Goal: Navigation & Orientation: Find specific page/section

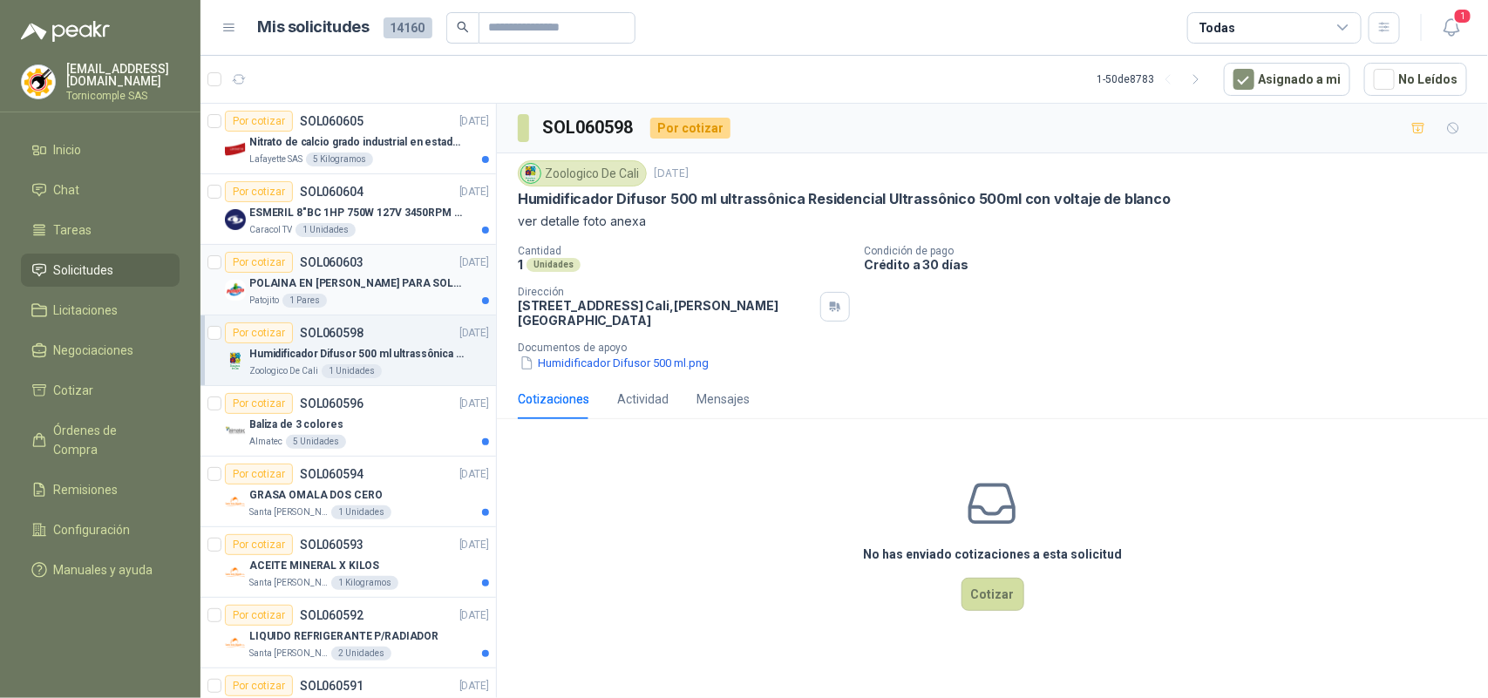
click at [336, 286] on p "POLAINA EN [PERSON_NAME] PARA SOLDADOR / ADJUNTAR FICHA TECNICA" at bounding box center [357, 283] width 217 height 17
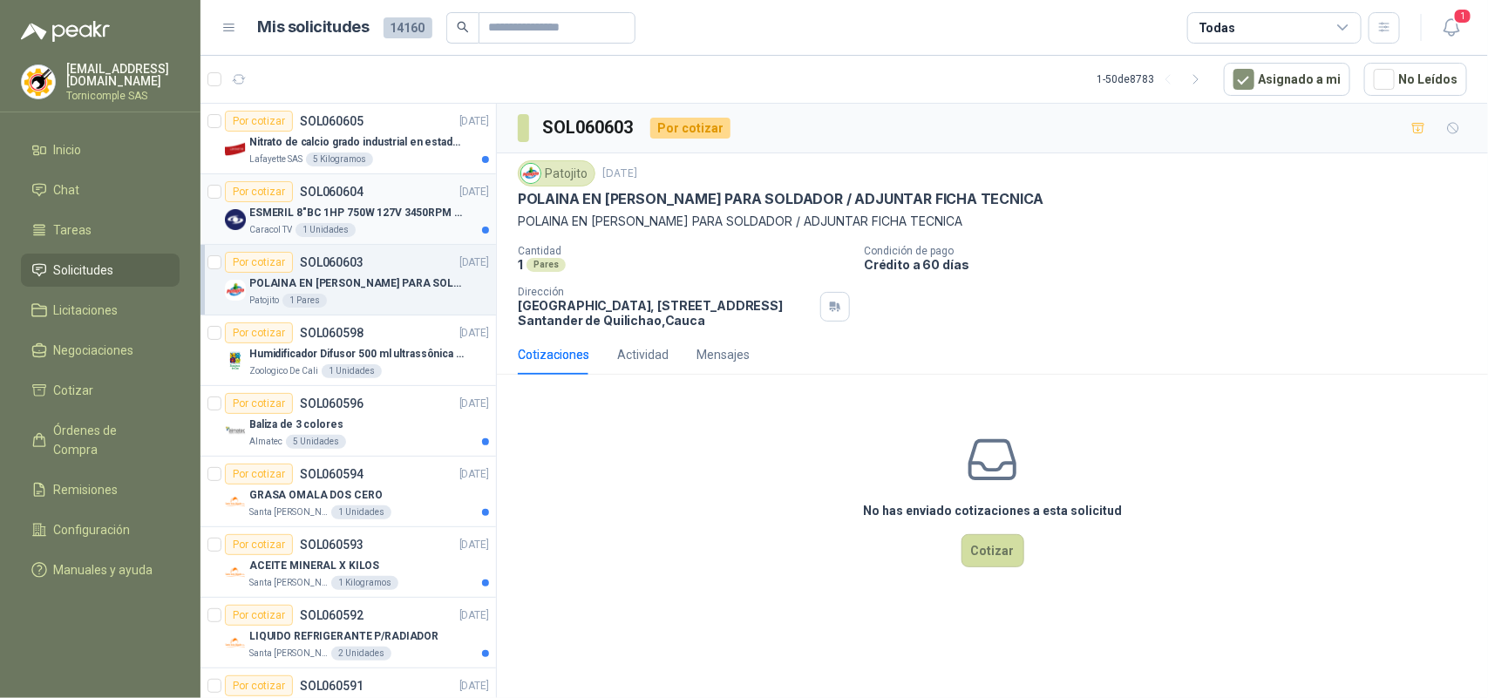
click at [330, 216] on p "ESMERIL 8"BC 1HP 750W 127V 3450RPM URREA" at bounding box center [357, 213] width 217 height 17
click at [321, 149] on p "Nitrato de calcio grado industrial en estado solido" at bounding box center [357, 142] width 217 height 17
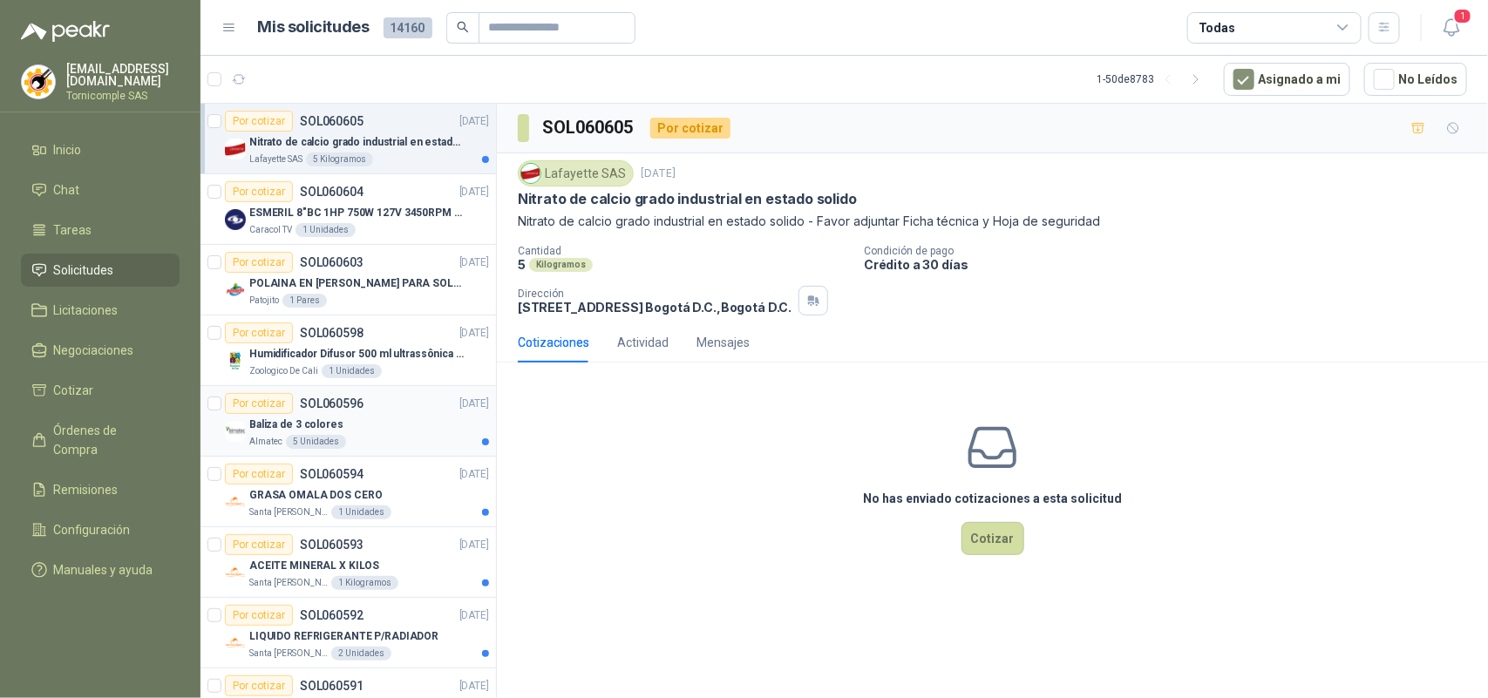
click at [408, 447] on div "Almatec 5 Unidades" at bounding box center [369, 442] width 240 height 14
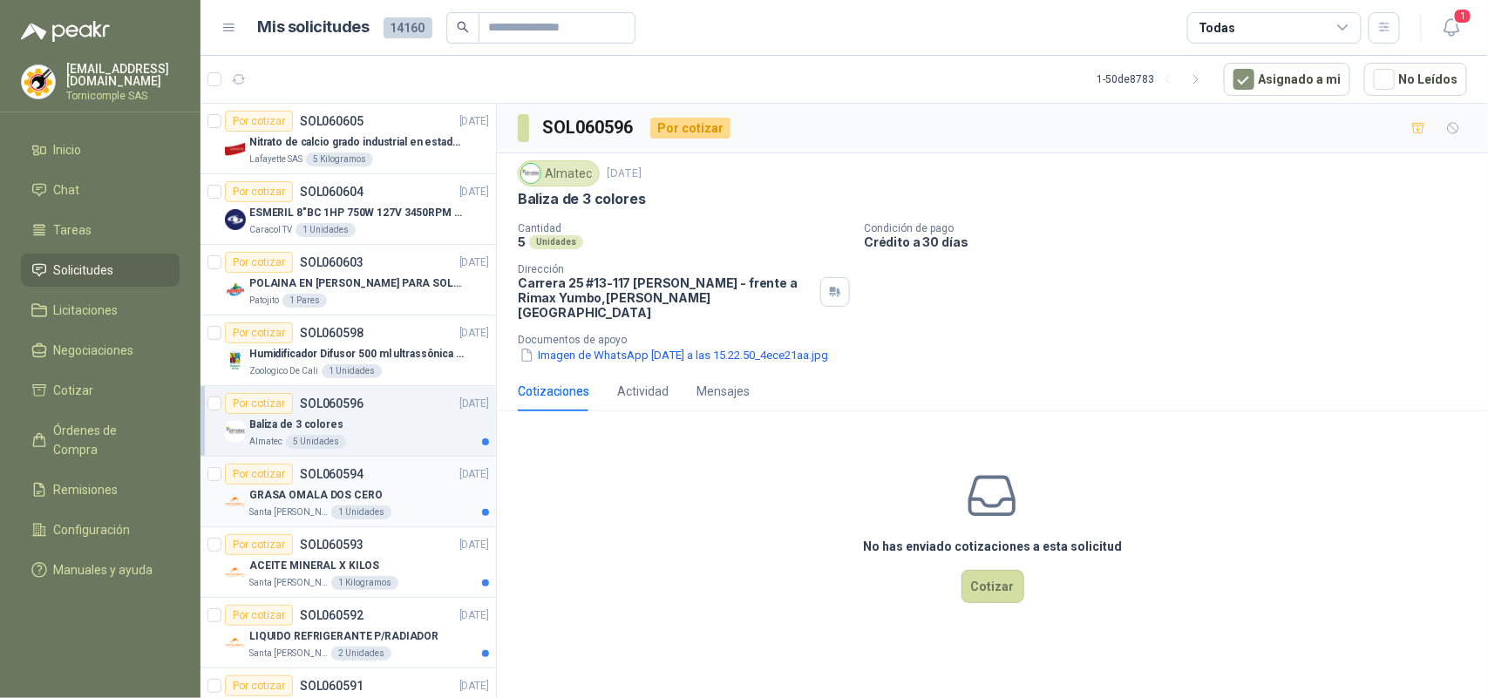
click at [429, 493] on div "GRASA OMALA DOS CERO" at bounding box center [369, 495] width 240 height 21
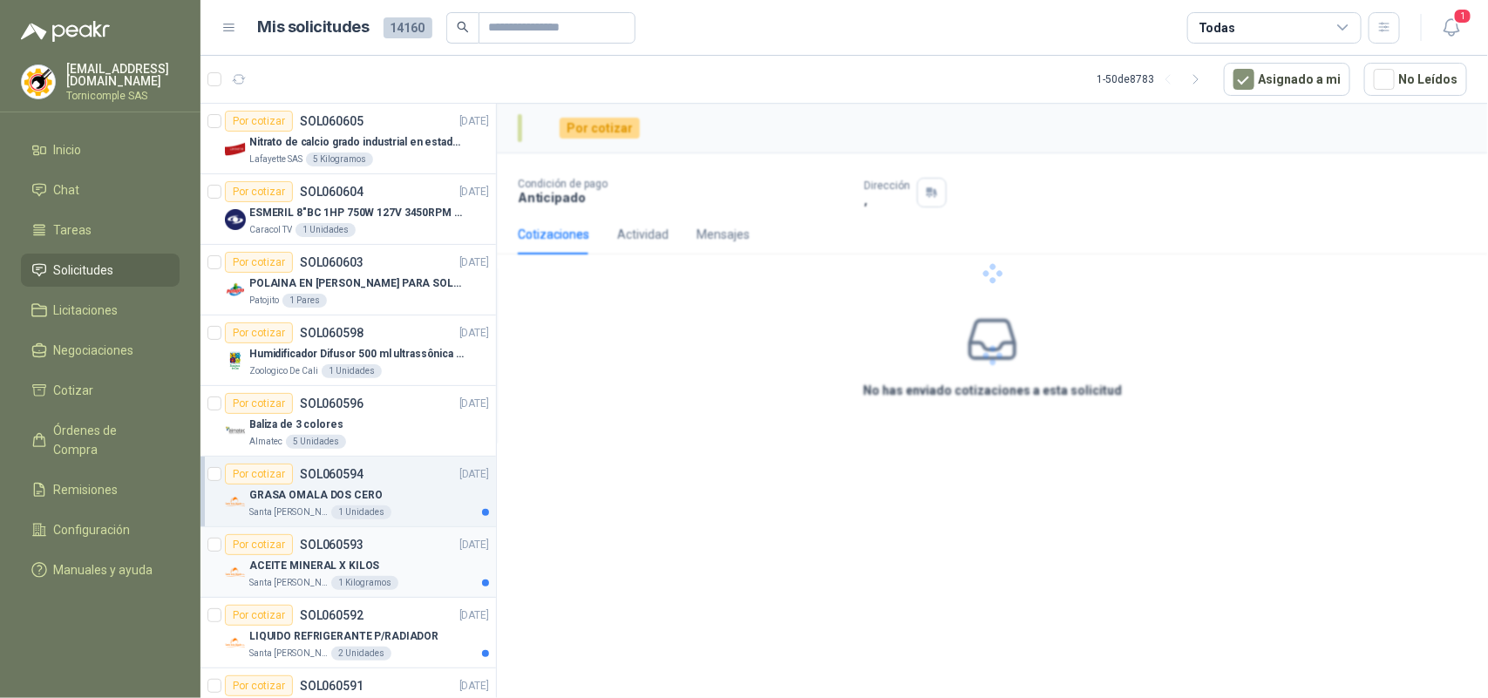
click at [420, 577] on div "Santa [PERSON_NAME] 1 Kilogramos" at bounding box center [369, 583] width 240 height 14
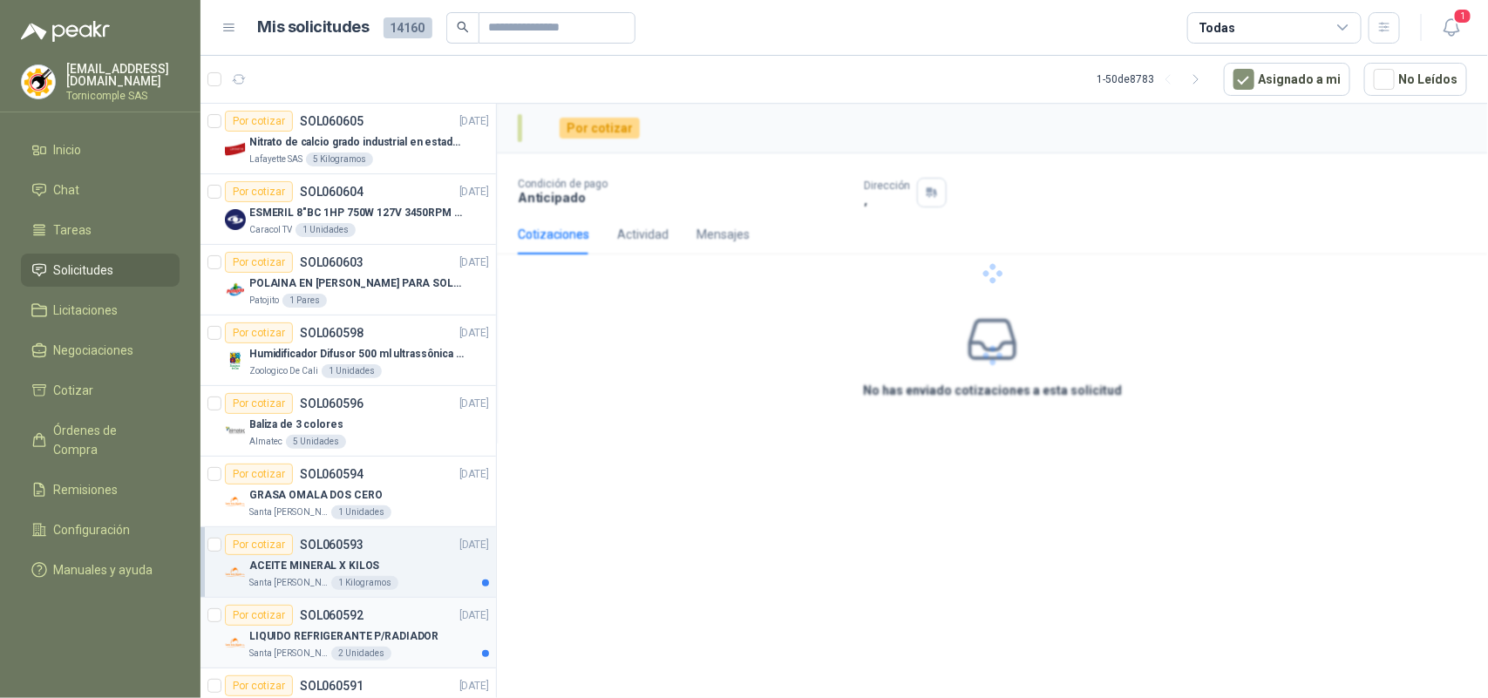
click at [410, 655] on div "Santa [PERSON_NAME] 2 Unidades" at bounding box center [369, 654] width 240 height 14
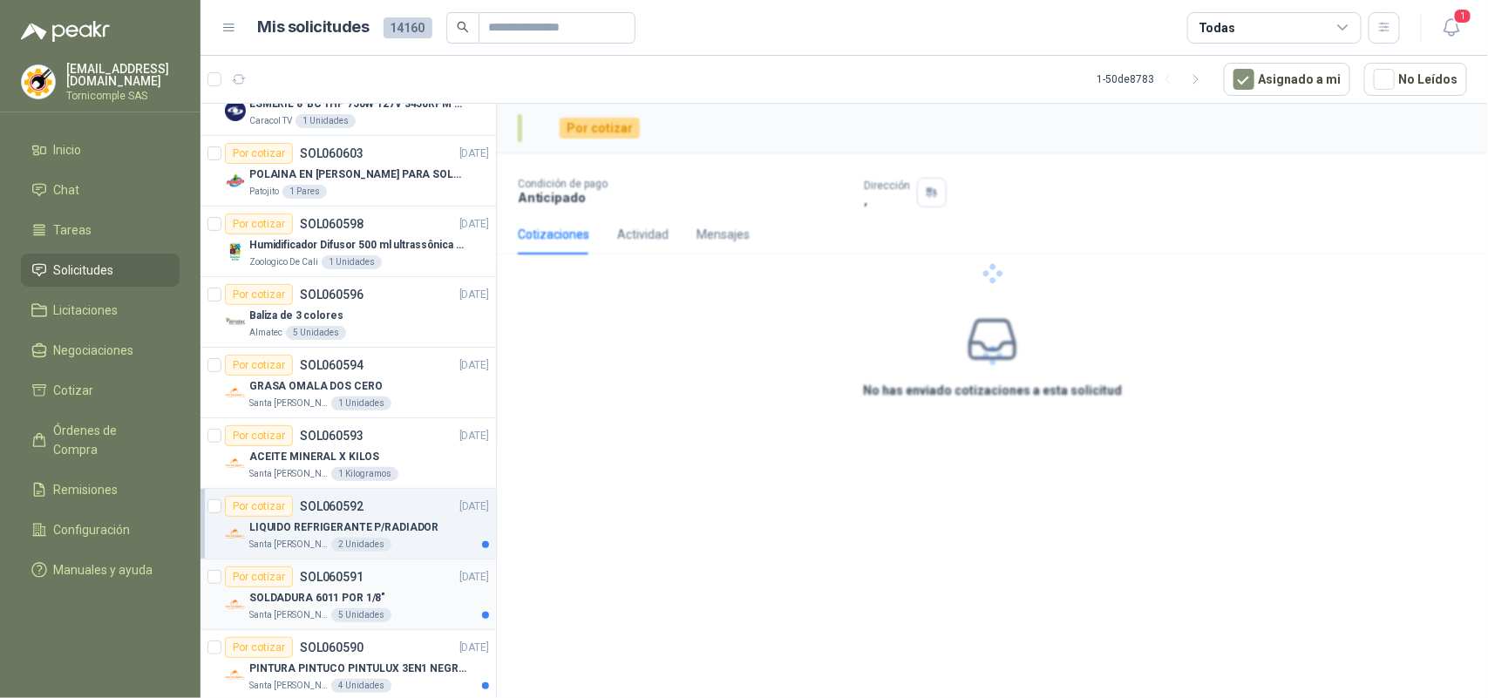
click at [425, 615] on div "Santa [PERSON_NAME] 5 Unidades" at bounding box center [369, 616] width 240 height 14
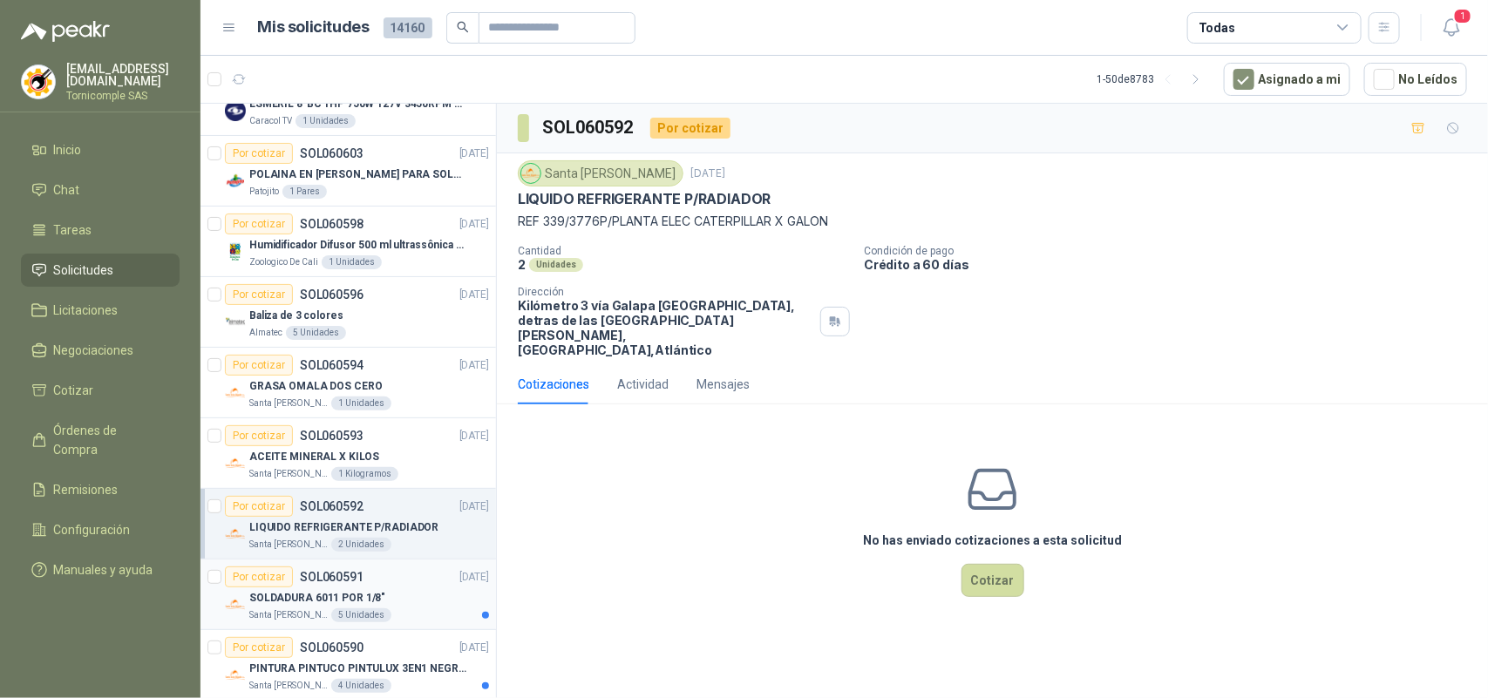
scroll to position [218, 0]
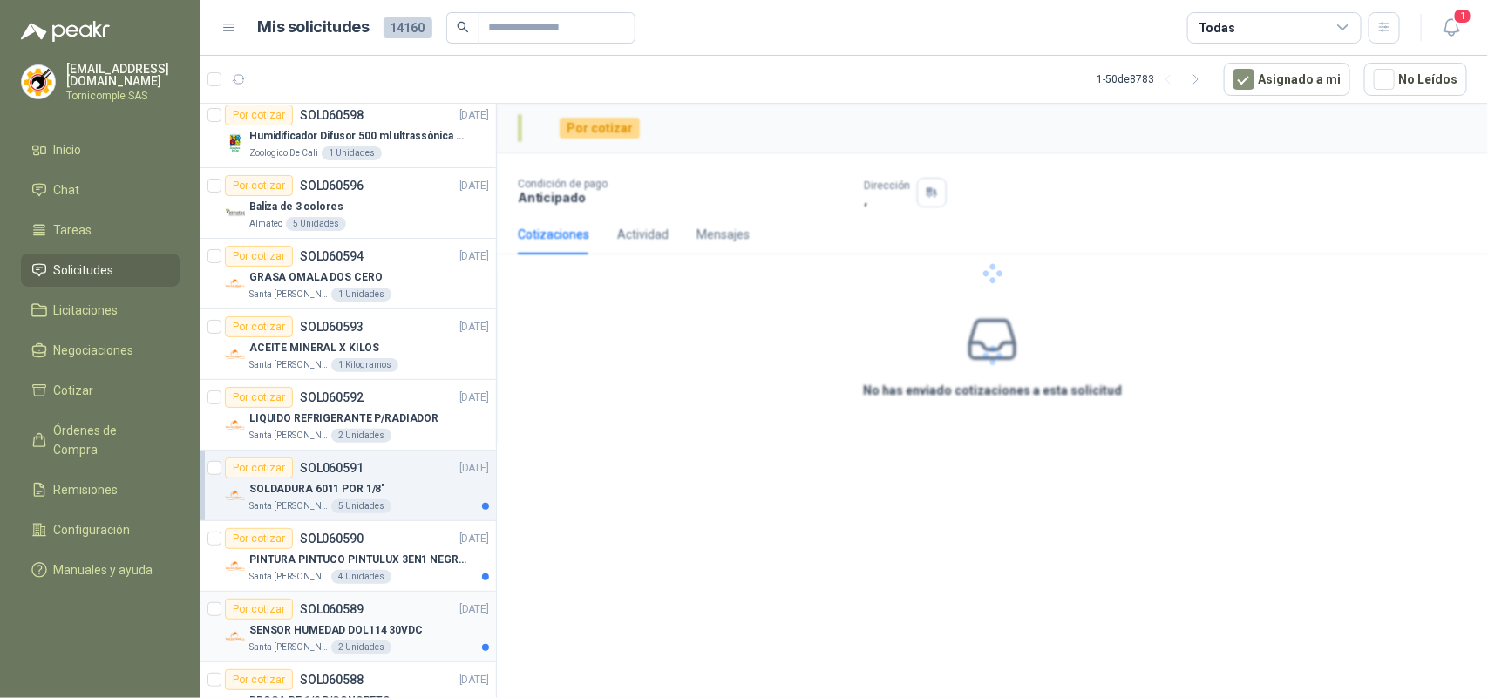
click at [425, 597] on article "Por cotizar SOL060589 [DATE] SENSOR HUMEDAD DOL114 30VDC Santa [PERSON_NAME] 2 …" at bounding box center [349, 627] width 296 height 71
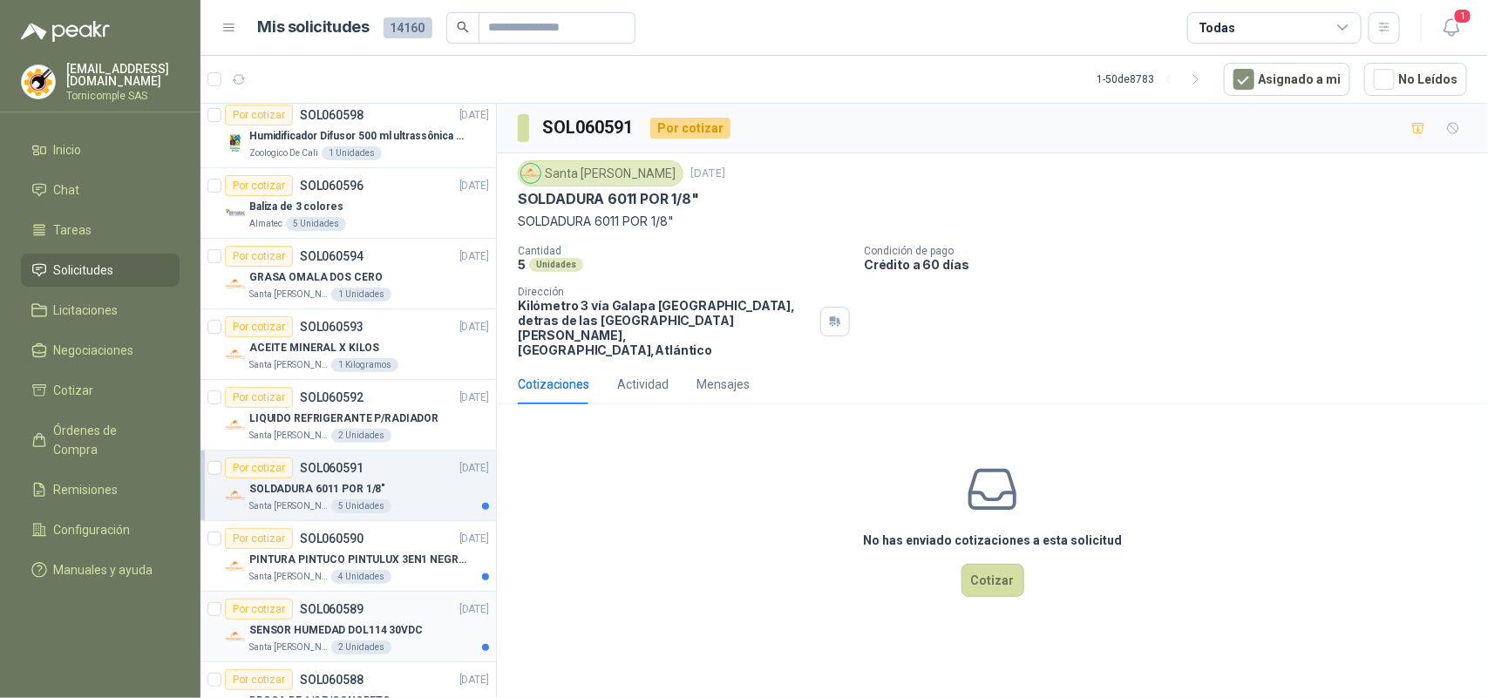
scroll to position [327, 0]
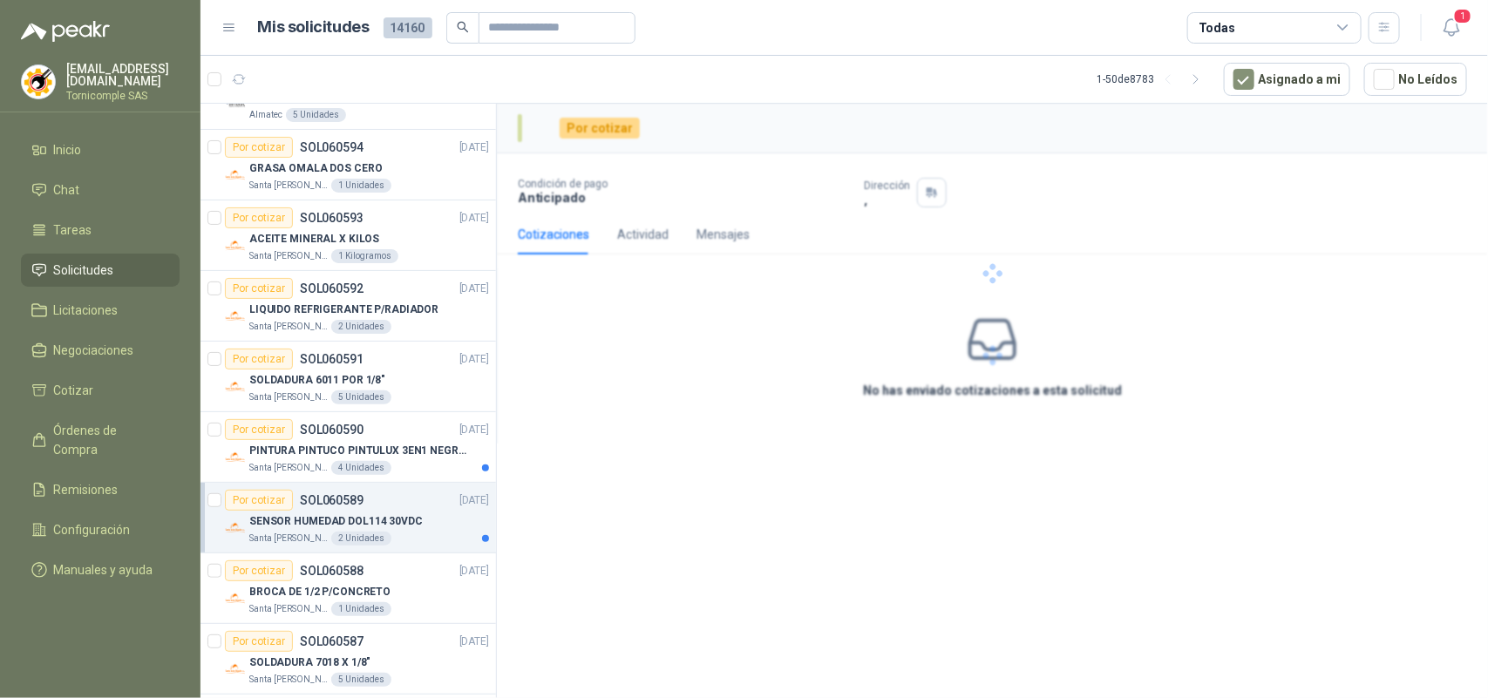
click at [425, 597] on div "BROCA DE 1/2 P/CONCRETO" at bounding box center [369, 592] width 240 height 21
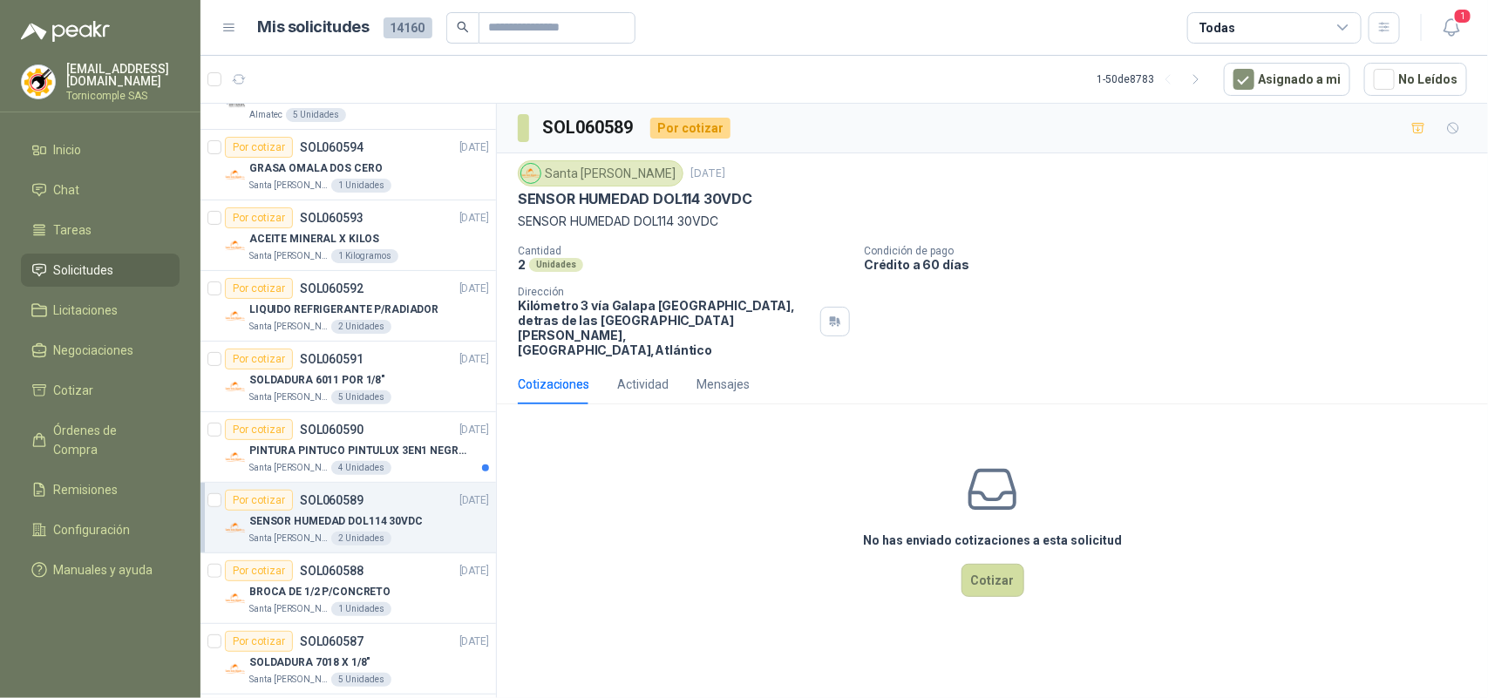
click at [425, 534] on div "Santa [PERSON_NAME] 2 Unidades" at bounding box center [369, 539] width 240 height 14
click at [424, 463] on div "Santa [PERSON_NAME] 4 Unidades" at bounding box center [369, 468] width 240 height 14
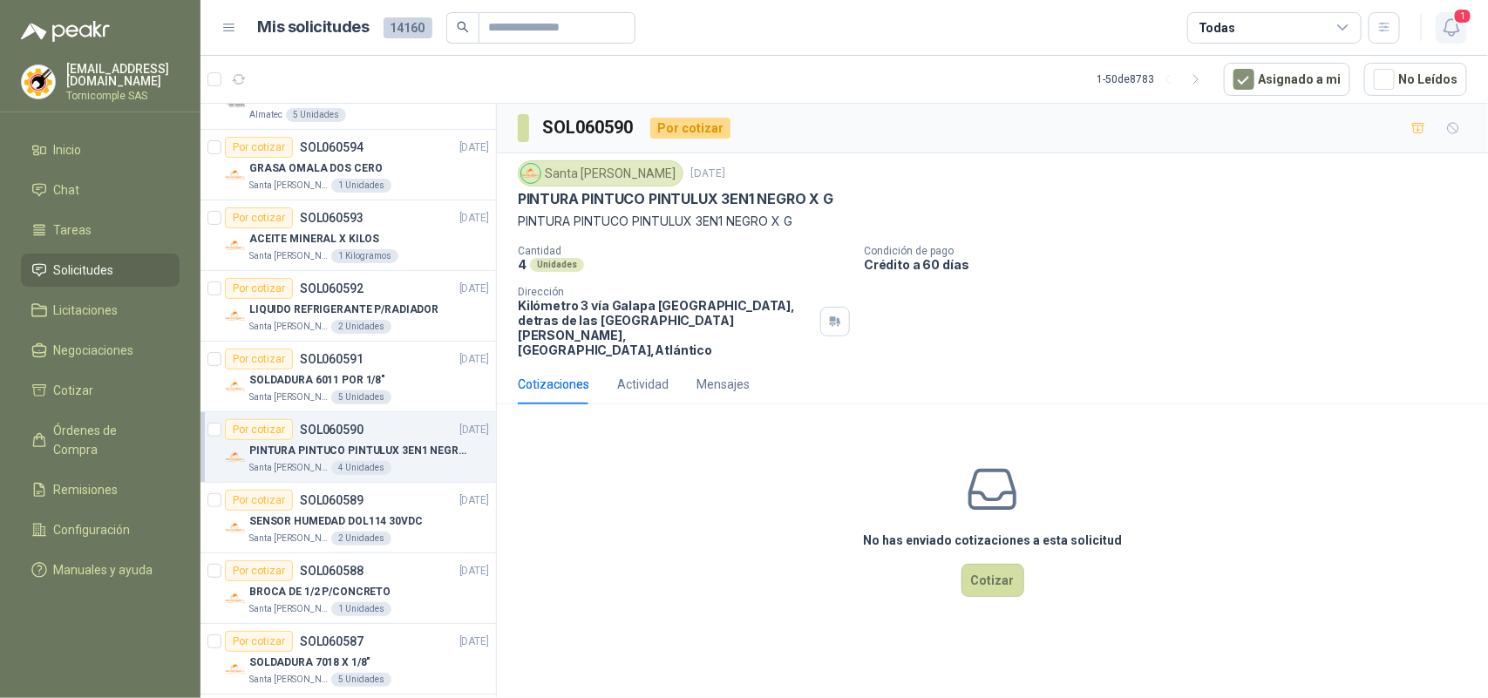
click at [1444, 24] on icon "button" at bounding box center [1452, 28] width 22 height 22
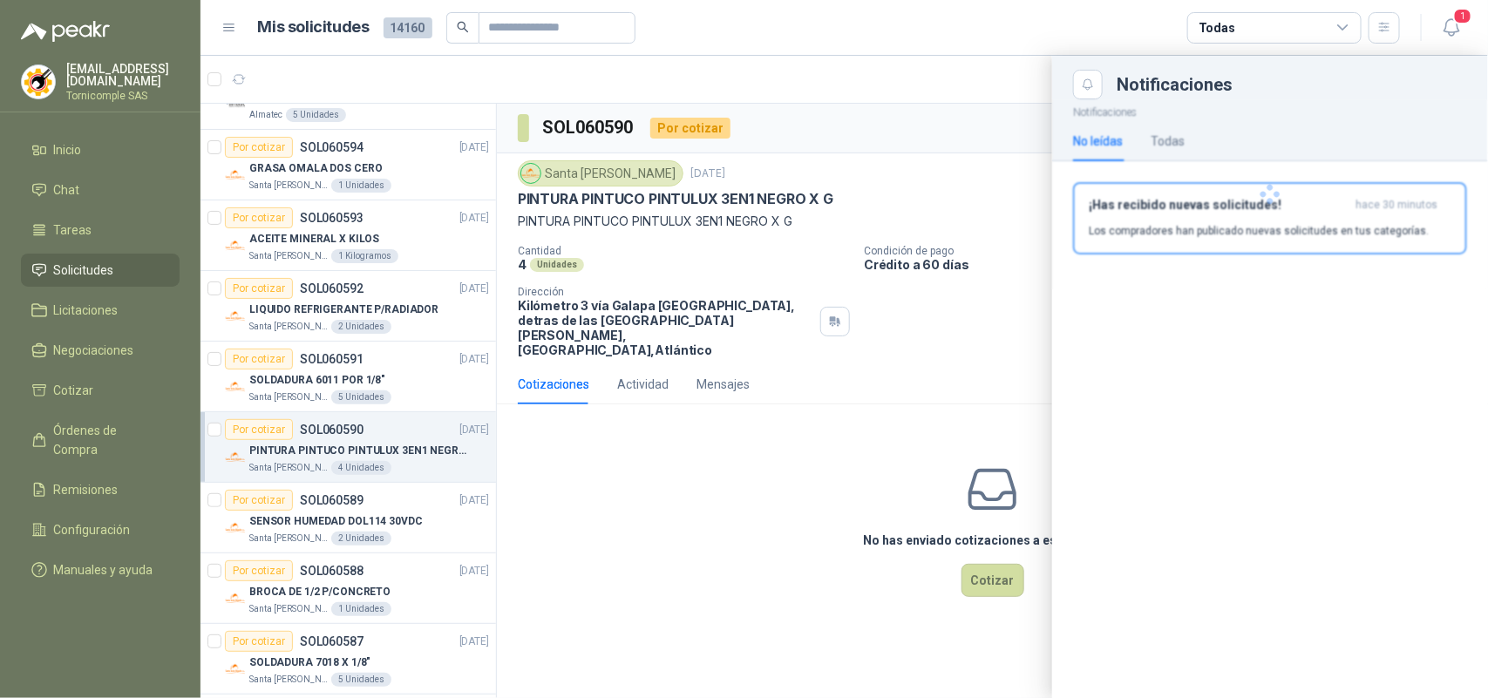
click at [1395, 210] on div at bounding box center [1270, 194] width 436 height 190
click at [1391, 218] on div "¡Has recibido nuevas solicitudes! hace 30 minutos Los compradores han publicado…" at bounding box center [1270, 218] width 363 height 41
